Goal: Transaction & Acquisition: Purchase product/service

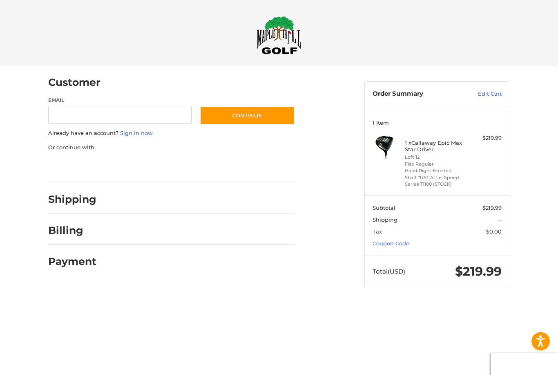
click at [402, 240] on link "Coupon Code" at bounding box center [391, 243] width 37 height 7
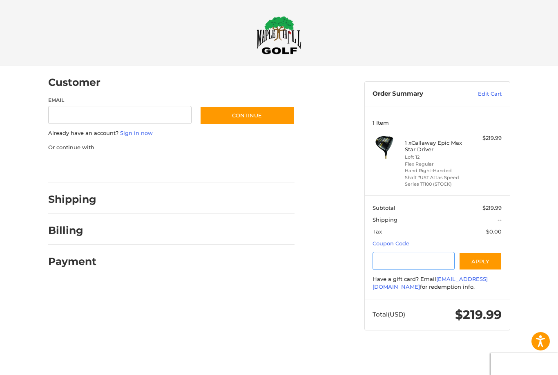
click at [433, 256] on input "Gift Certificate or Coupon Code" at bounding box center [414, 261] width 82 height 18
type input "*********"
click at [492, 254] on button "Apply" at bounding box center [480, 261] width 43 height 18
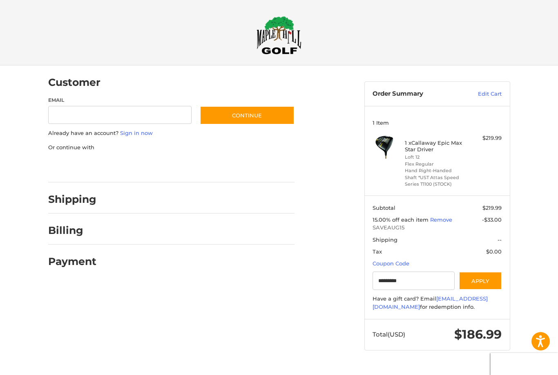
click at [282, 41] on img at bounding box center [279, 35] width 45 height 38
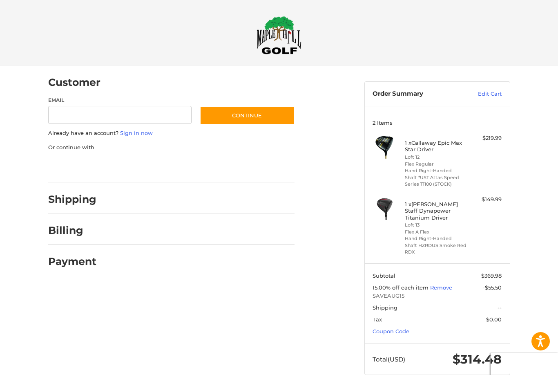
click at [494, 93] on link "Edit Cart" at bounding box center [481, 94] width 41 height 8
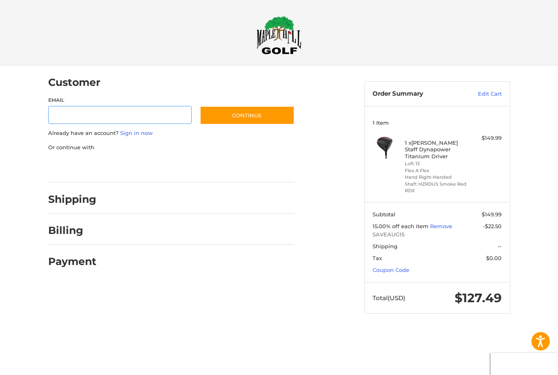
click at [158, 114] on input "Email" at bounding box center [120, 115] width 144 height 18
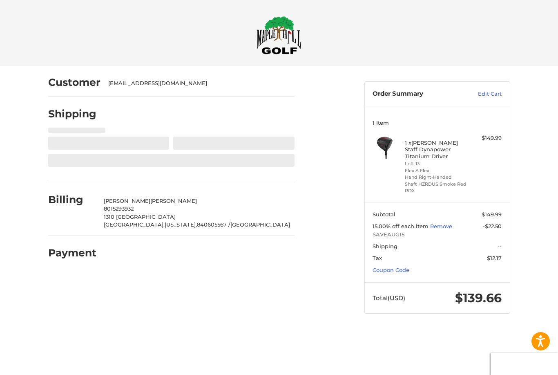
select select "**"
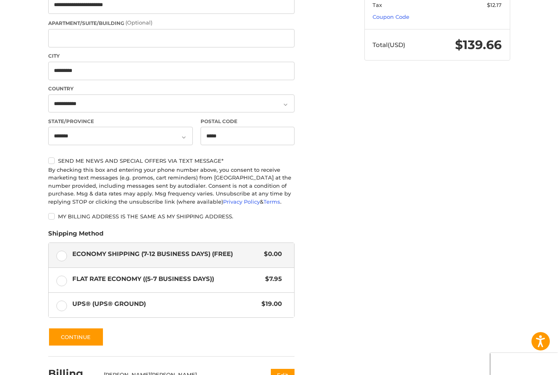
scroll to position [250, 0]
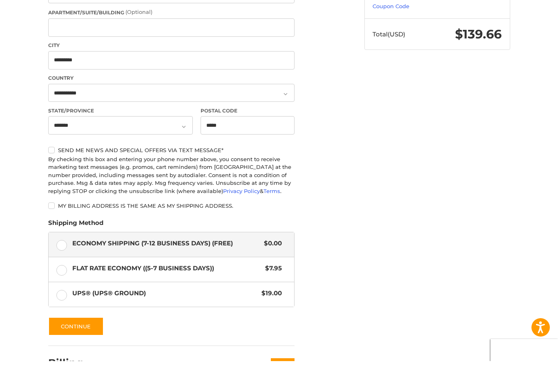
click at [63, 271] on label "Flat Rate Economy ((5-7 Business Days)) $7.95" at bounding box center [172, 283] width 246 height 25
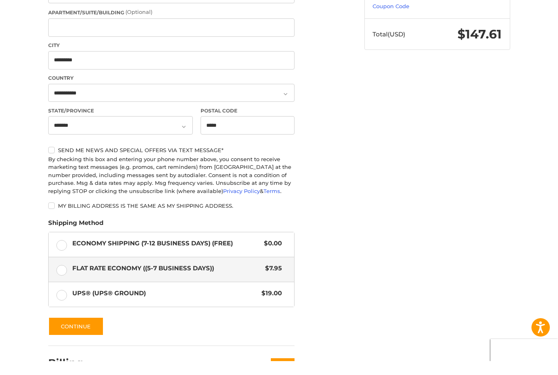
scroll to position [264, 0]
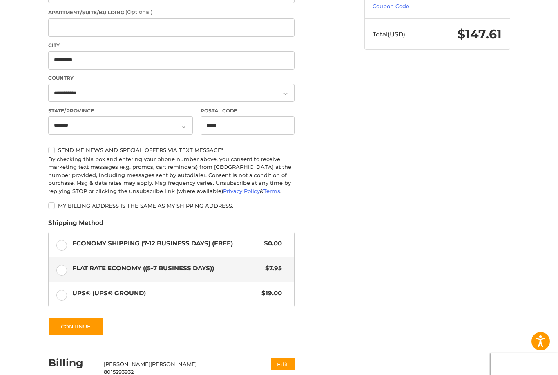
click at [64, 243] on label "Economy Shipping (7-12 Business Days) (Free) $0.00" at bounding box center [172, 244] width 246 height 25
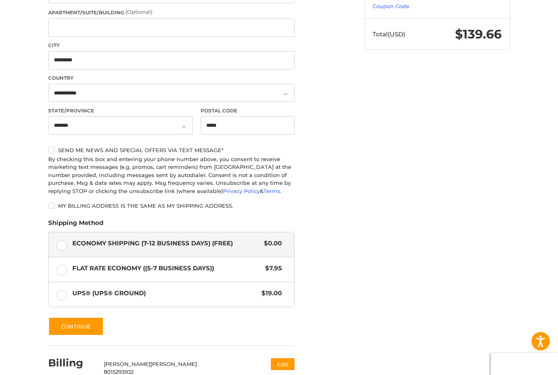
click at [62, 294] on label "UPS® (UPS® Ground) $19.00" at bounding box center [172, 294] width 246 height 25
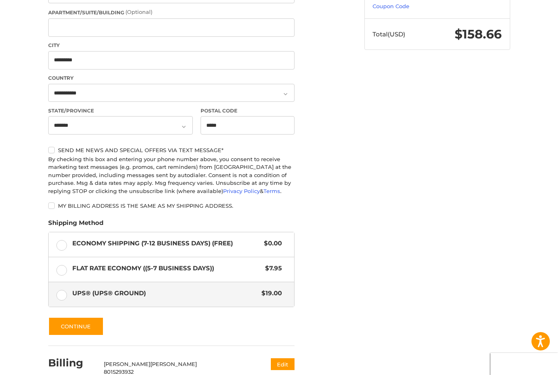
click at [62, 244] on label "Economy Shipping (7-12 Business Days) (Free) $0.00" at bounding box center [172, 244] width 246 height 25
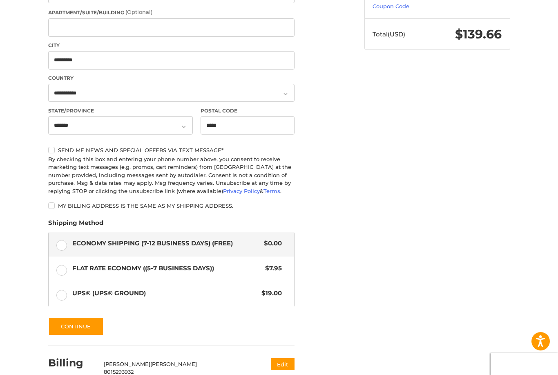
click at [63, 296] on label "UPS® (UPS® Ground) $19.00" at bounding box center [172, 294] width 246 height 25
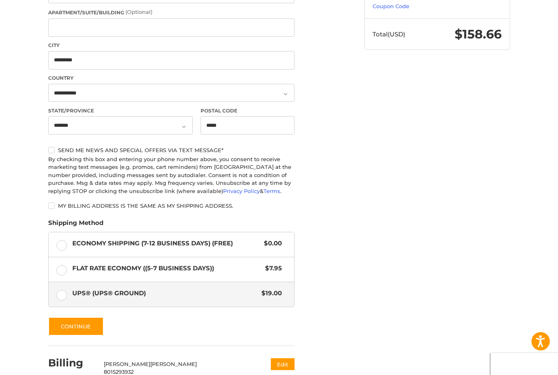
click at [66, 267] on label "Flat Rate Economy ((5-7 Business Days)) $7.95" at bounding box center [172, 269] width 246 height 25
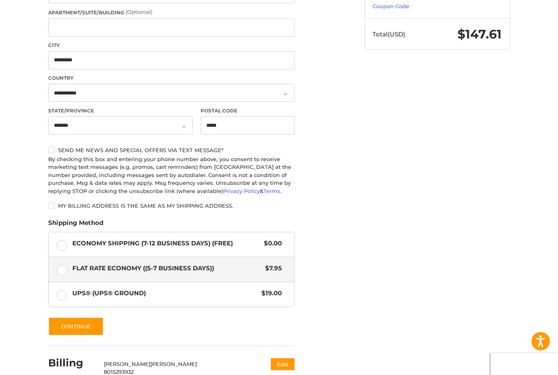
click at [65, 243] on label "Economy Shipping (7-12 Business Days) (Free) $0.00" at bounding box center [172, 244] width 246 height 25
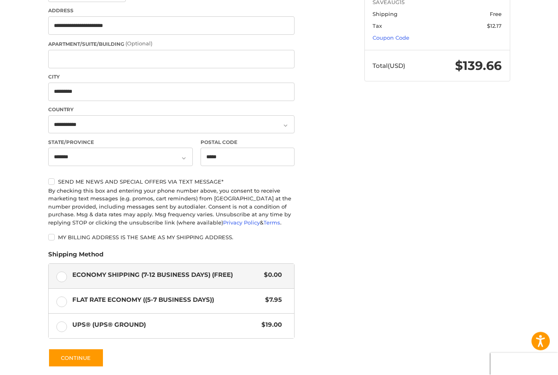
scroll to position [233, 0]
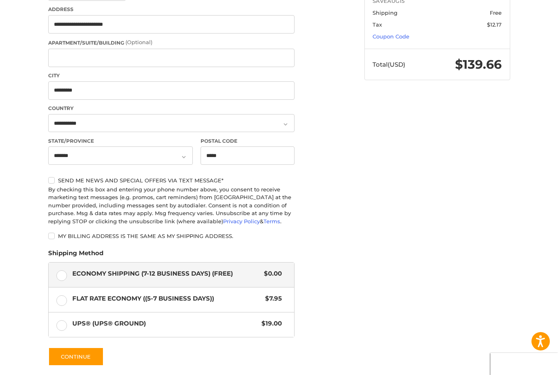
click at [63, 298] on label "Flat Rate Economy ((5-7 Business Days)) $7.95" at bounding box center [172, 299] width 246 height 25
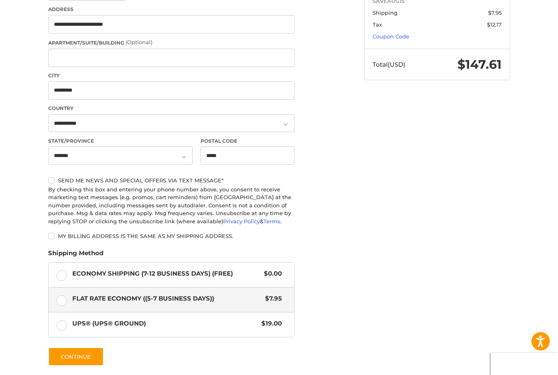
click at [64, 273] on label "Economy Shipping (7-12 Business Days) (Free) $0.00" at bounding box center [172, 274] width 246 height 25
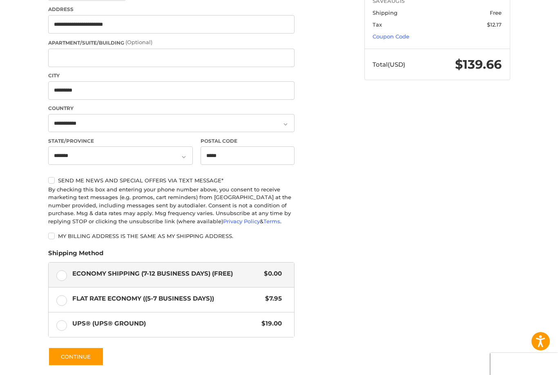
click at [63, 302] on label "Flat Rate Economy ((5-7 Business Days)) $7.95" at bounding box center [172, 299] width 246 height 25
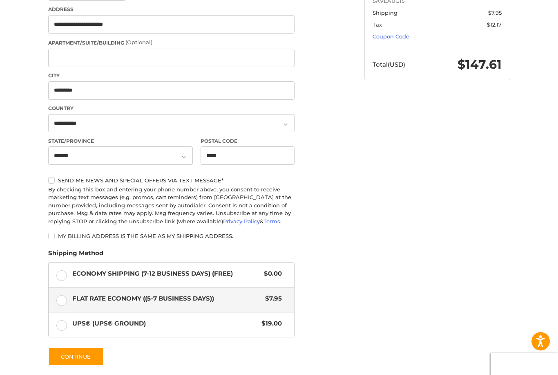
click at [65, 355] on button "Continue" at bounding box center [76, 356] width 56 height 19
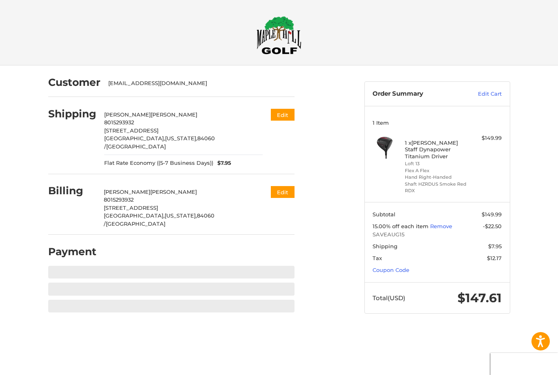
scroll to position [0, 0]
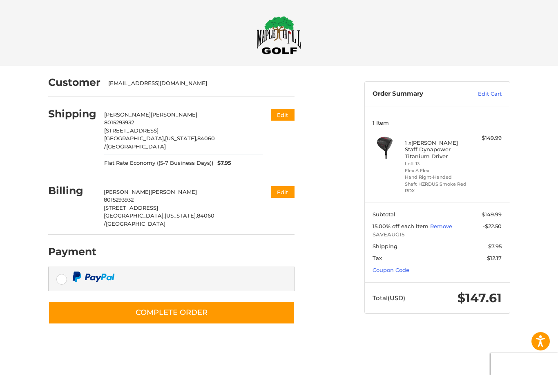
click at [427, 144] on h4 "1 x Wilson Staff Dynapower Titanium Driver" at bounding box center [436, 149] width 63 height 20
click at [489, 94] on link "Edit Cart" at bounding box center [481, 94] width 41 height 8
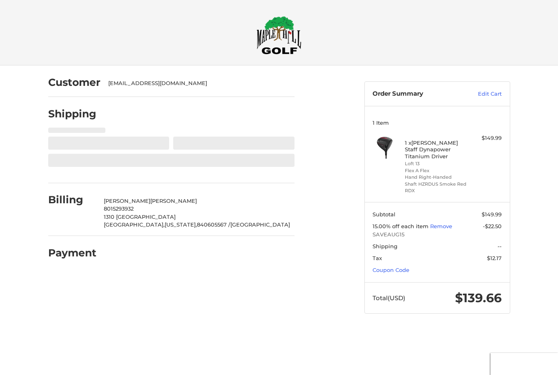
select select "**"
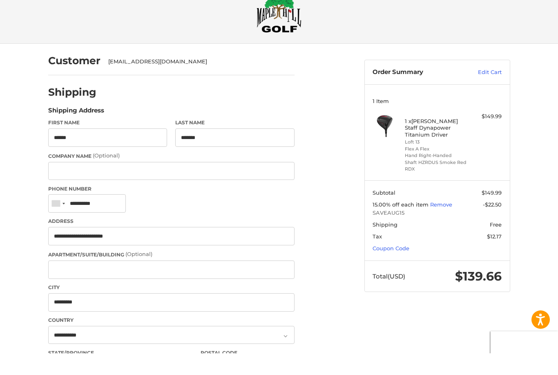
click at [489, 90] on link "Edit Cart" at bounding box center [481, 94] width 41 height 8
